Goal: Task Accomplishment & Management: Use online tool/utility

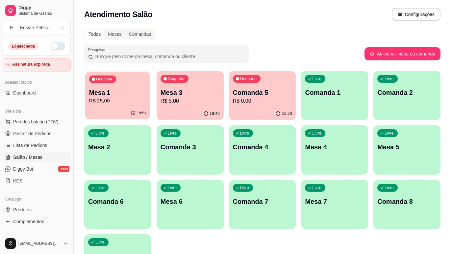
click at [133, 104] on p "R$ 25,00" at bounding box center [117, 101] width 57 height 8
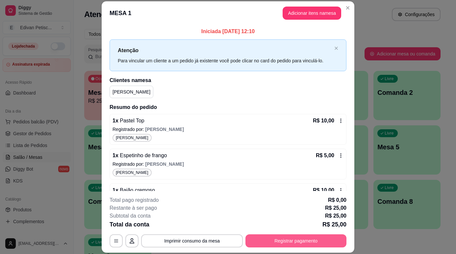
click at [296, 242] on button "Registrar pagamento" at bounding box center [295, 241] width 101 height 13
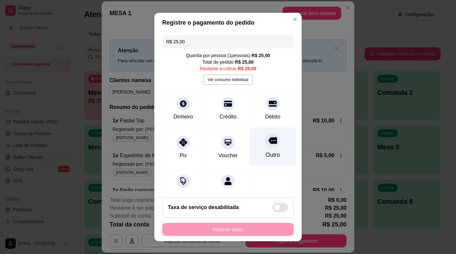
click at [265, 147] on div at bounding box center [272, 140] width 14 height 14
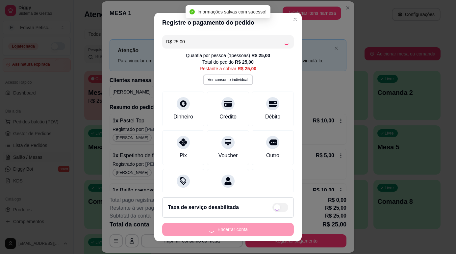
type input "R$ 0,00"
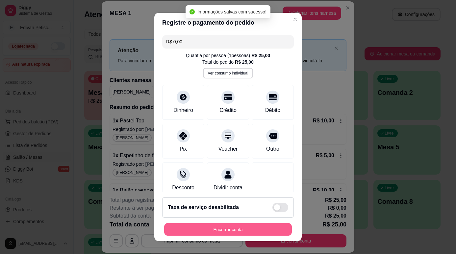
click at [237, 231] on button "Encerrar conta" at bounding box center [228, 230] width 128 height 13
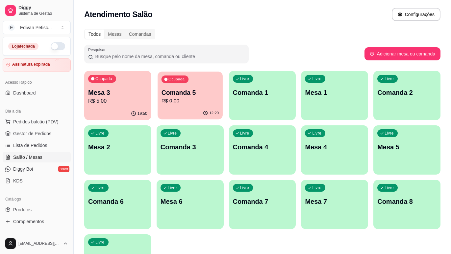
click at [193, 99] on p "R$ 0,00" at bounding box center [189, 101] width 57 height 8
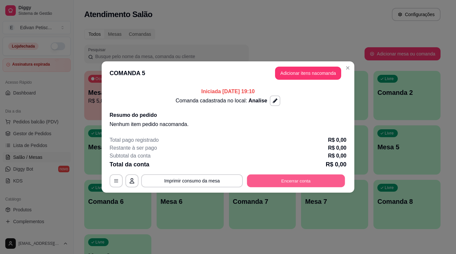
click at [276, 178] on button "Encerrar conta" at bounding box center [296, 181] width 98 height 13
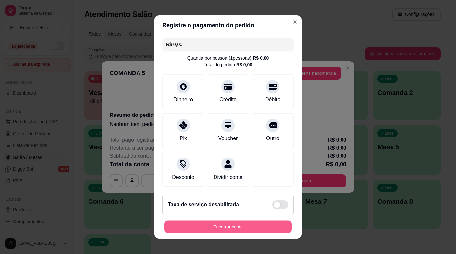
click at [211, 231] on button "Encerrar conta" at bounding box center [228, 227] width 128 height 13
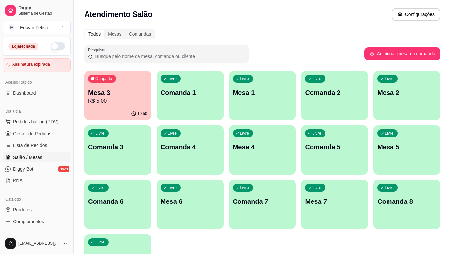
click at [109, 100] on p "R$ 5,00" at bounding box center [117, 101] width 59 height 8
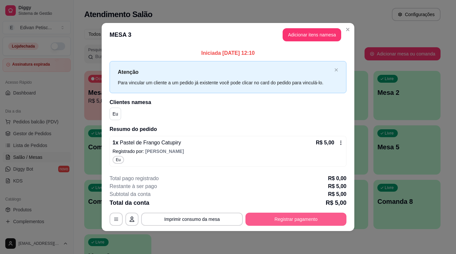
click at [281, 221] on button "Registrar pagamento" at bounding box center [295, 219] width 101 height 13
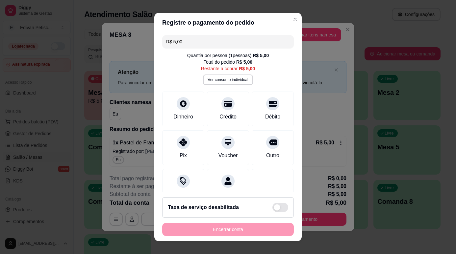
click at [256, 228] on div "Encerrar conta" at bounding box center [227, 229] width 131 height 13
click at [220, 232] on div "Encerrar conta" at bounding box center [227, 229] width 131 height 13
click at [268, 143] on icon at bounding box center [272, 140] width 9 height 7
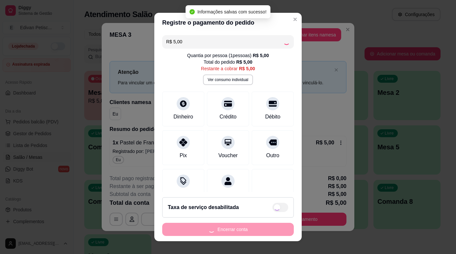
type input "R$ 0,00"
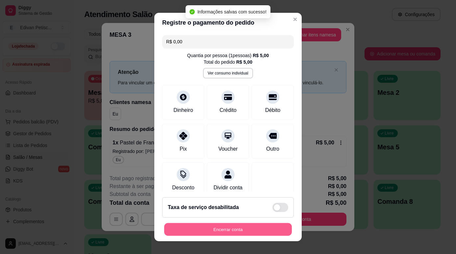
click at [233, 232] on button "Encerrar conta" at bounding box center [228, 230] width 128 height 13
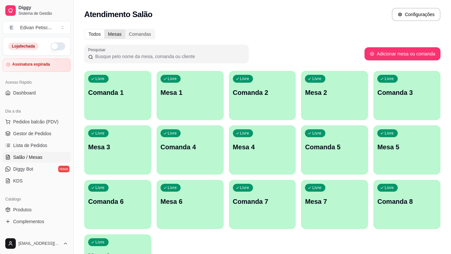
click at [116, 34] on div "Mesas" at bounding box center [114, 34] width 21 height 9
click at [104, 30] on input "Mesas" at bounding box center [104, 30] width 0 height 0
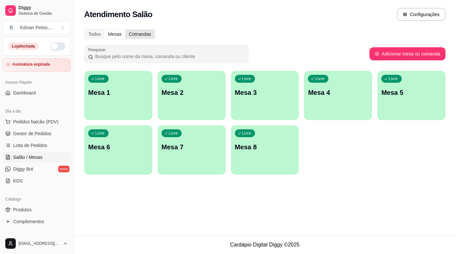
click at [133, 31] on div "Comandas" at bounding box center [140, 34] width 30 height 9
click at [125, 30] on input "Comandas" at bounding box center [125, 30] width 0 height 0
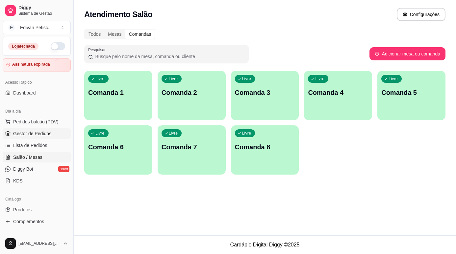
click at [37, 134] on span "Gestor de Pedidos" at bounding box center [32, 133] width 38 height 7
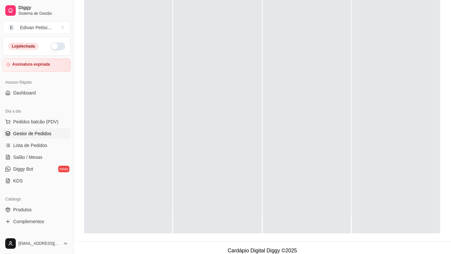
scroll to position [100, 0]
